Goal: Task Accomplishment & Management: Manage account settings

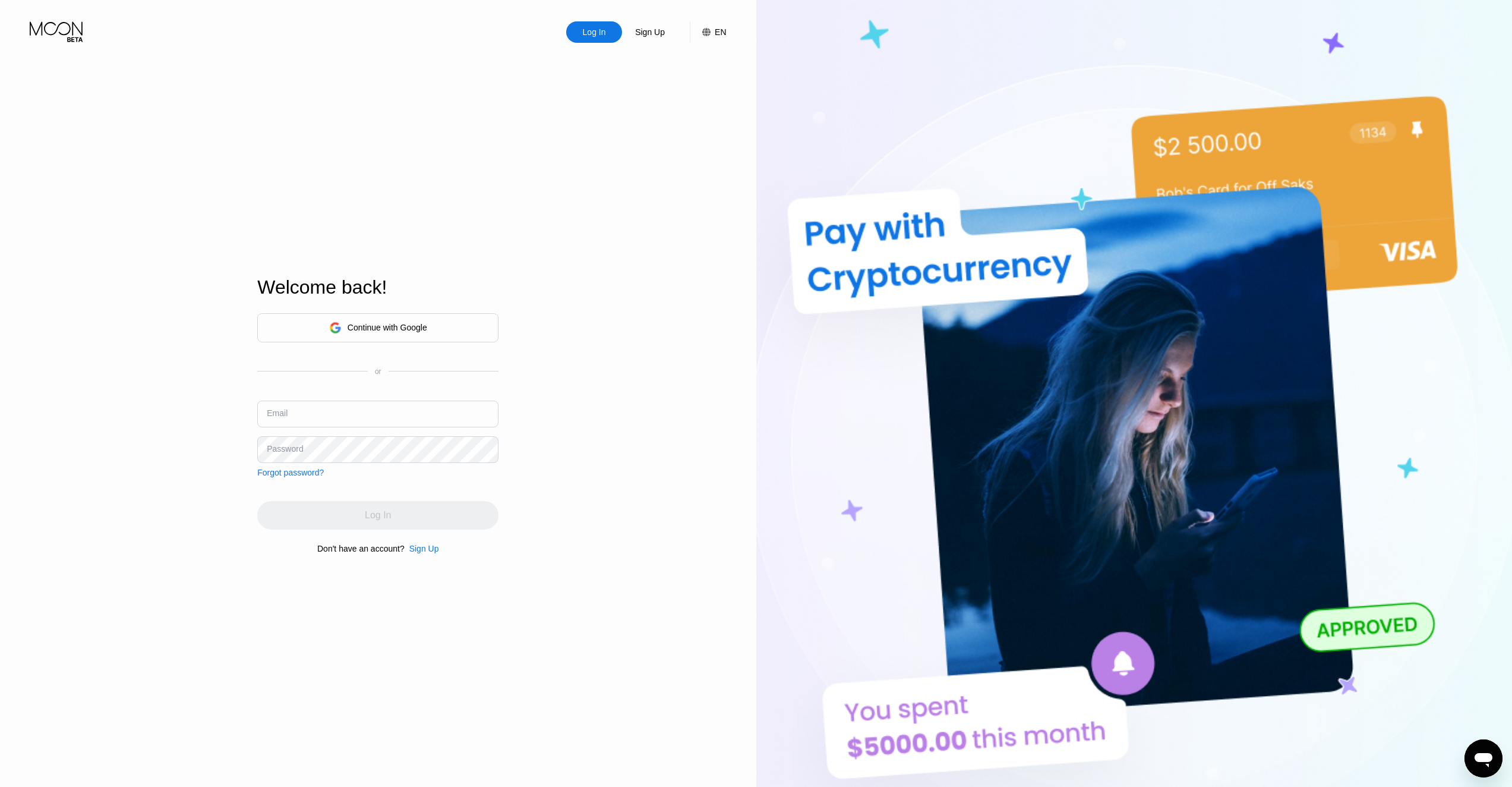
type input "Dmitry"
click at [395, 324] on div "Continue with Google" at bounding box center [387, 327] width 80 height 9
